Goal: Navigation & Orientation: Find specific page/section

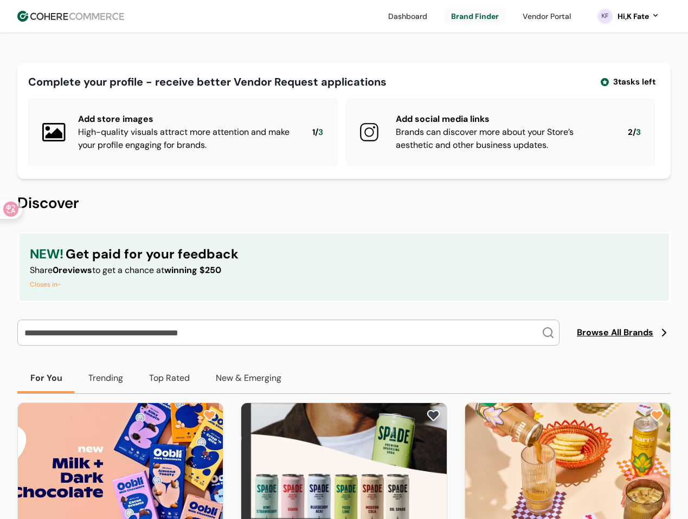
click at [607, 339] on span "Browse All Brands" at bounding box center [615, 332] width 76 height 13
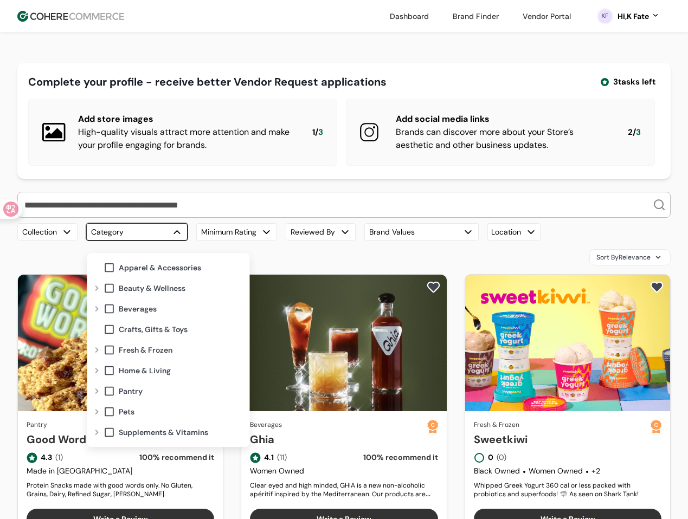
click at [154, 241] on button "Category" at bounding box center [136, 231] width 101 height 17
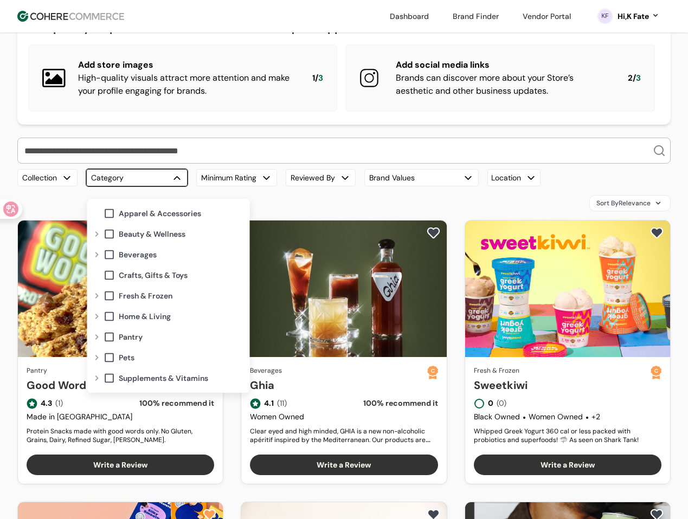
click at [97, 338] on div at bounding box center [97, 337] width 13 height 9
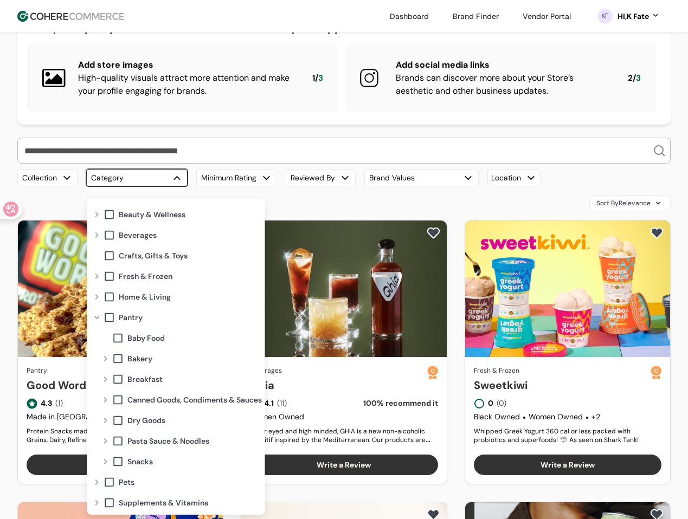
scroll to position [22, 0]
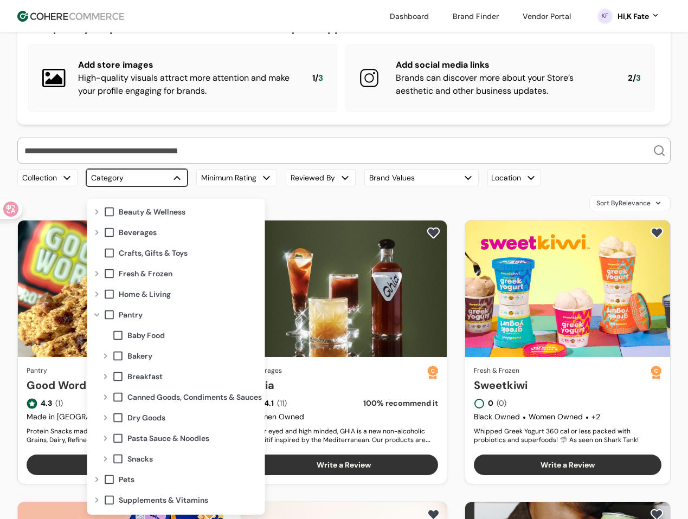
click at [104, 458] on div at bounding box center [105, 459] width 13 height 9
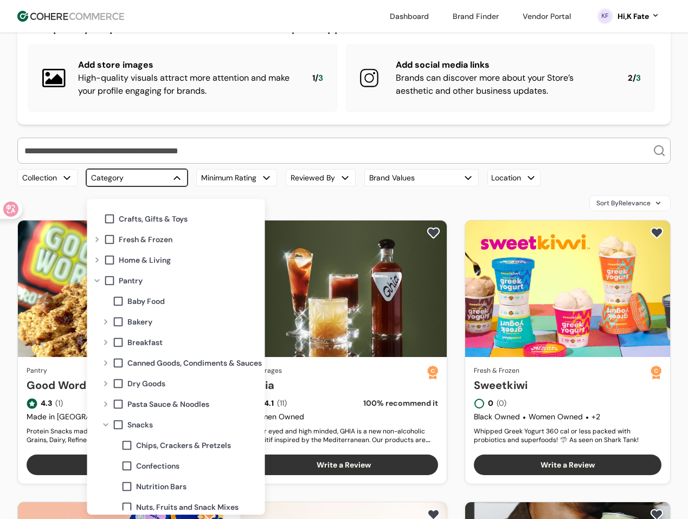
scroll to position [125, 0]
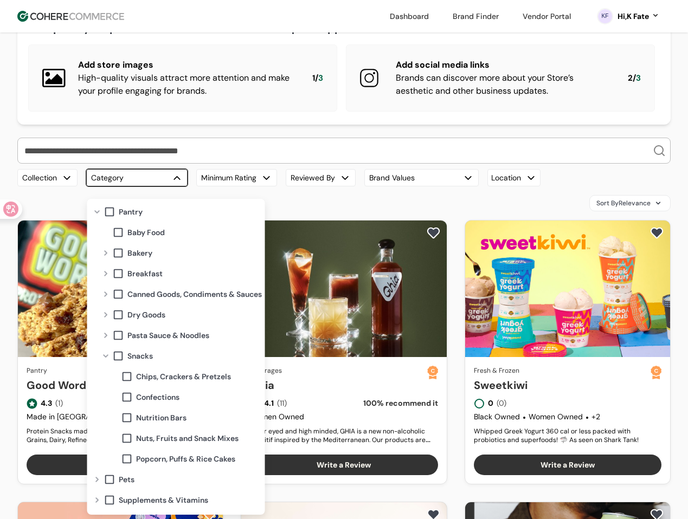
click at [125, 397] on span at bounding box center [127, 398] width 12 height 12
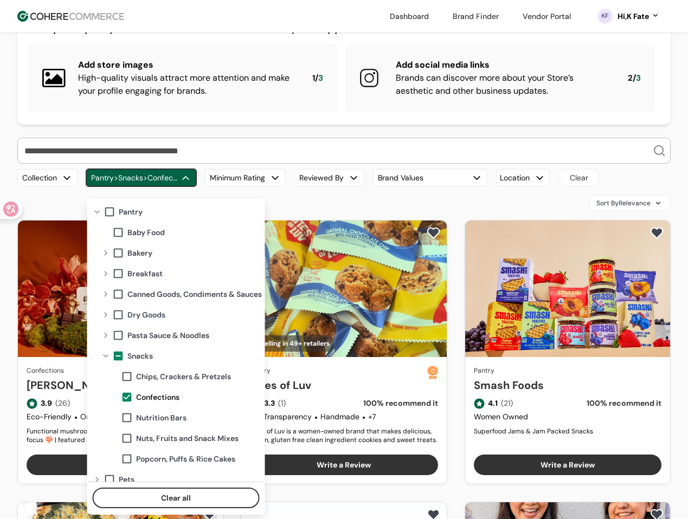
click at [450, 211] on div "Sort By Relevance" at bounding box center [343, 203] width 653 height 16
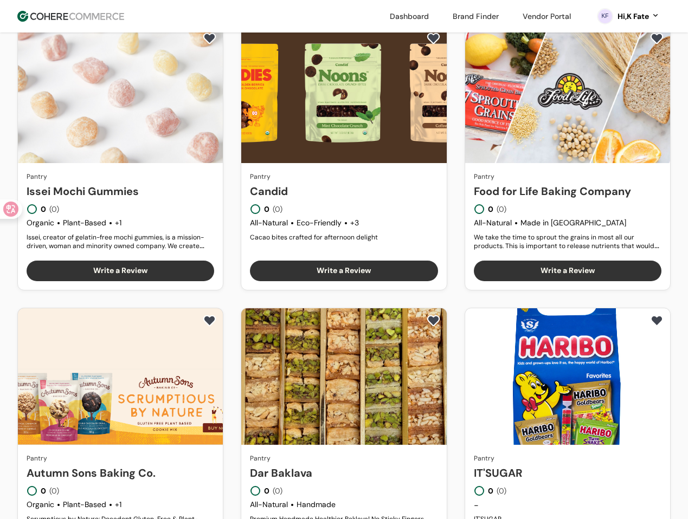
scroll to position [813, 0]
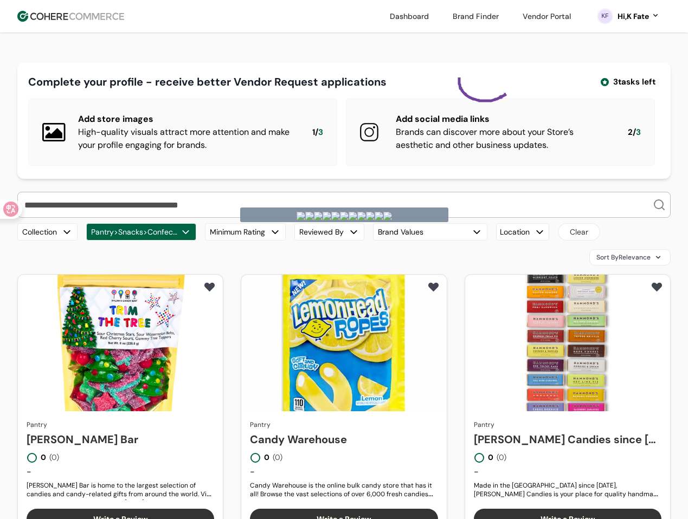
drag, startPoint x: 460, startPoint y: 74, endPoint x: 512, endPoint y: 86, distance: 53.4
